Goal: Task Accomplishment & Management: Use online tool/utility

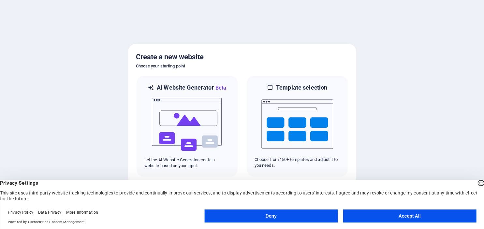
click at [418, 216] on button "Accept All" at bounding box center [409, 216] width 133 height 13
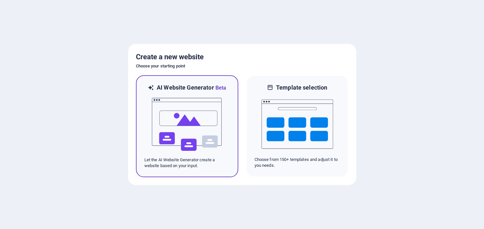
click at [210, 110] on img at bounding box center [187, 124] width 72 height 65
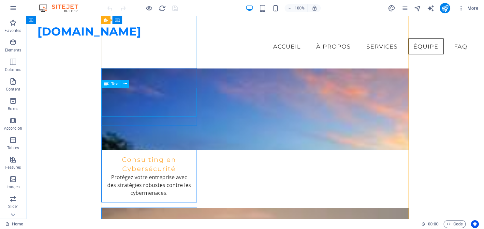
scroll to position [723, 0]
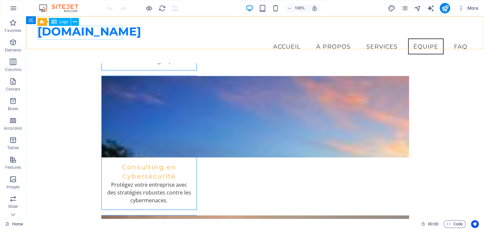
click at [112, 33] on div "[DOMAIN_NAME]" at bounding box center [254, 32] width 435 height 14
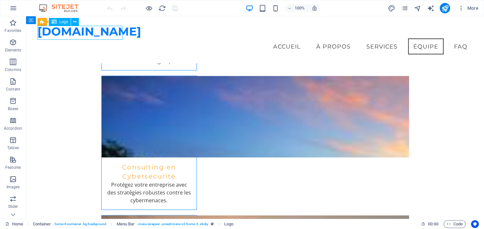
click at [108, 35] on div "[DOMAIN_NAME]" at bounding box center [254, 32] width 435 height 14
click at [117, 32] on div "[DOMAIN_NAME]" at bounding box center [254, 32] width 435 height 14
click at [69, 31] on div "[DOMAIN_NAME]" at bounding box center [254, 32] width 435 height 14
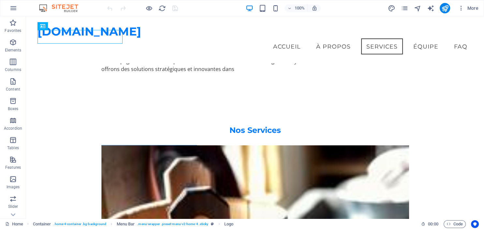
scroll to position [344, 0]
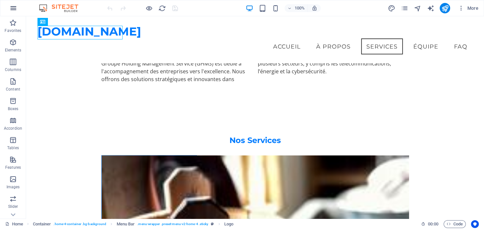
click at [13, 7] on icon "button" at bounding box center [13, 8] width 8 height 8
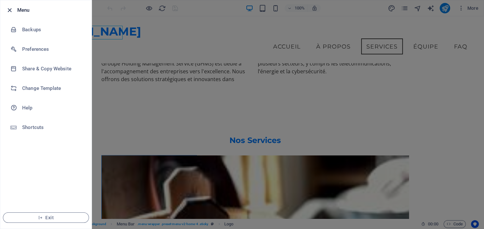
click at [10, 7] on icon "button" at bounding box center [9, 10] width 7 height 7
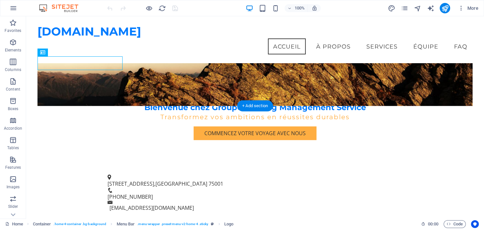
scroll to position [0, 0]
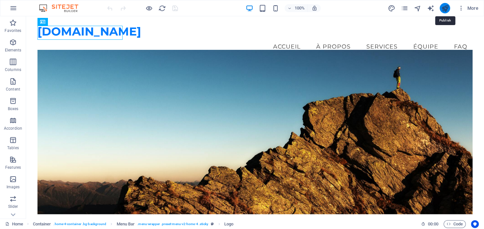
click at [447, 8] on icon "publish" at bounding box center [444, 8] width 7 height 7
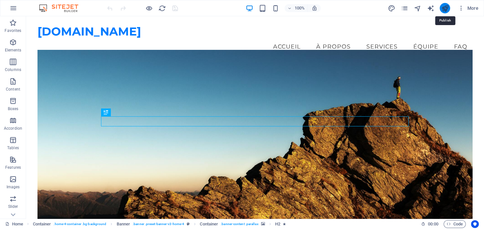
click at [445, 8] on icon "publish" at bounding box center [444, 8] width 7 height 7
